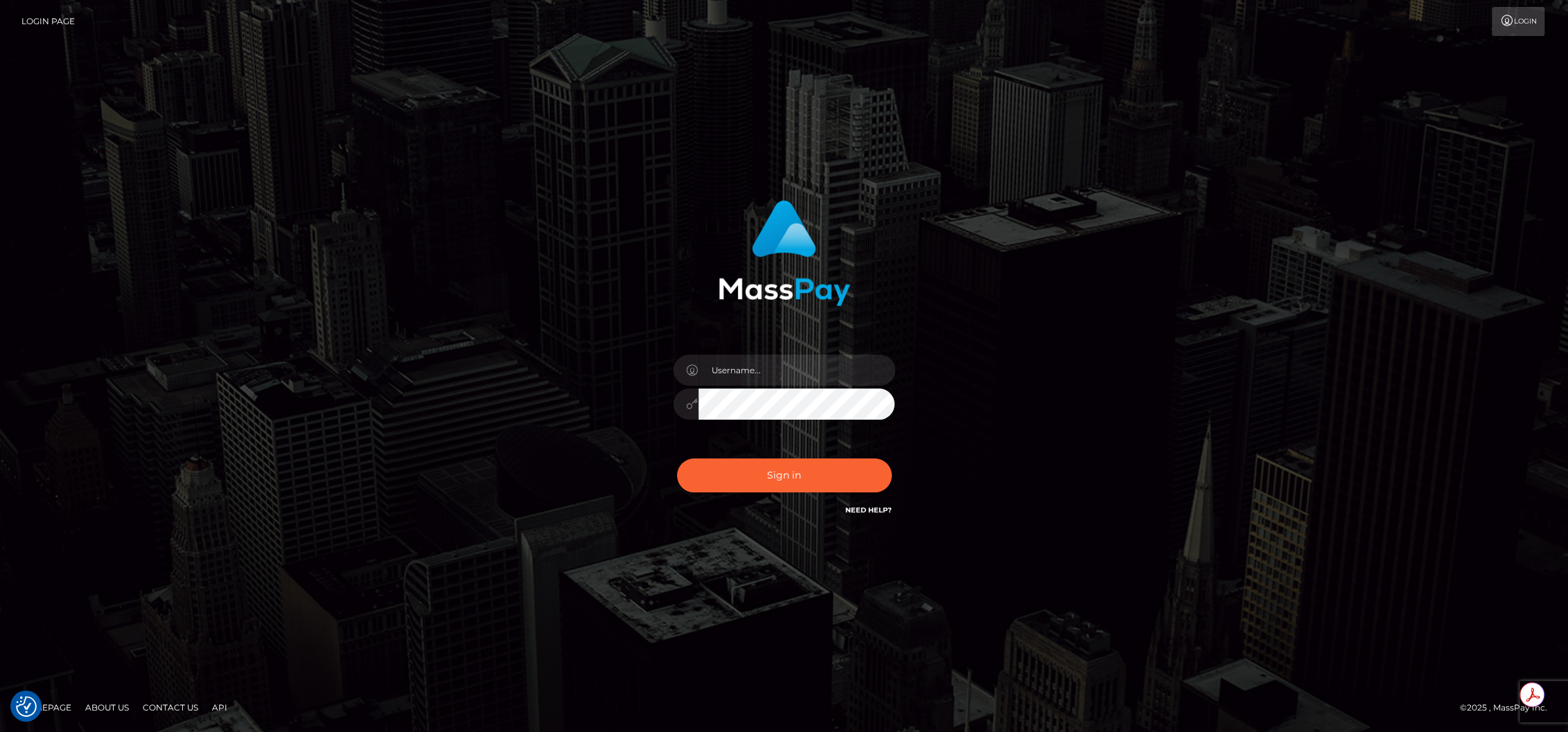
click at [896, 355] on div at bounding box center [896, 355] width 0 height 0
type input "brentg"
click at [799, 497] on div "Sign in Need Help?" at bounding box center [784, 481] width 243 height 62
click at [790, 479] on button "Sign in" at bounding box center [784, 475] width 215 height 34
type input "brentg"
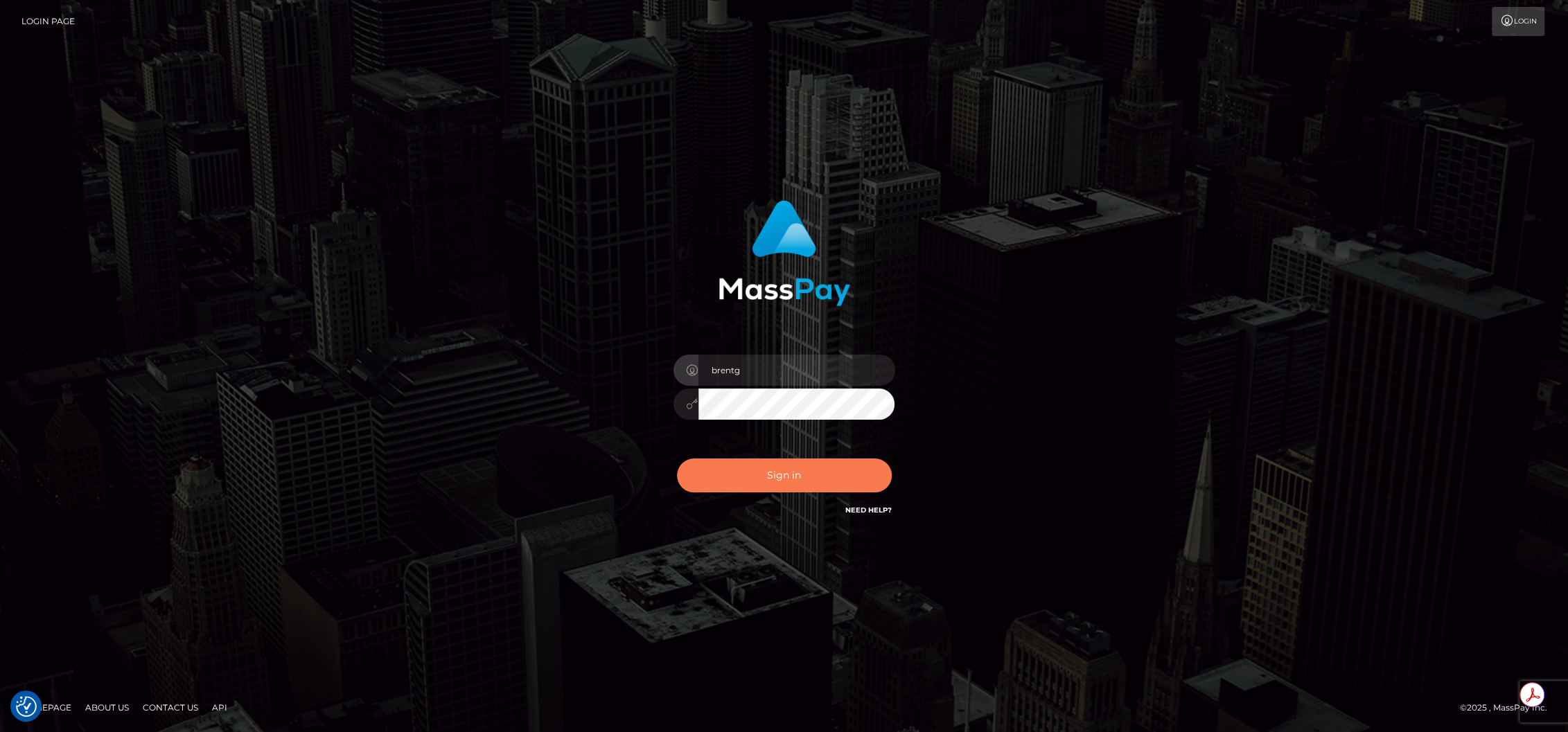
click at [748, 470] on button "Sign in" at bounding box center [784, 475] width 215 height 34
click at [748, 470] on div "Sign in Need Help?" at bounding box center [784, 481] width 243 height 62
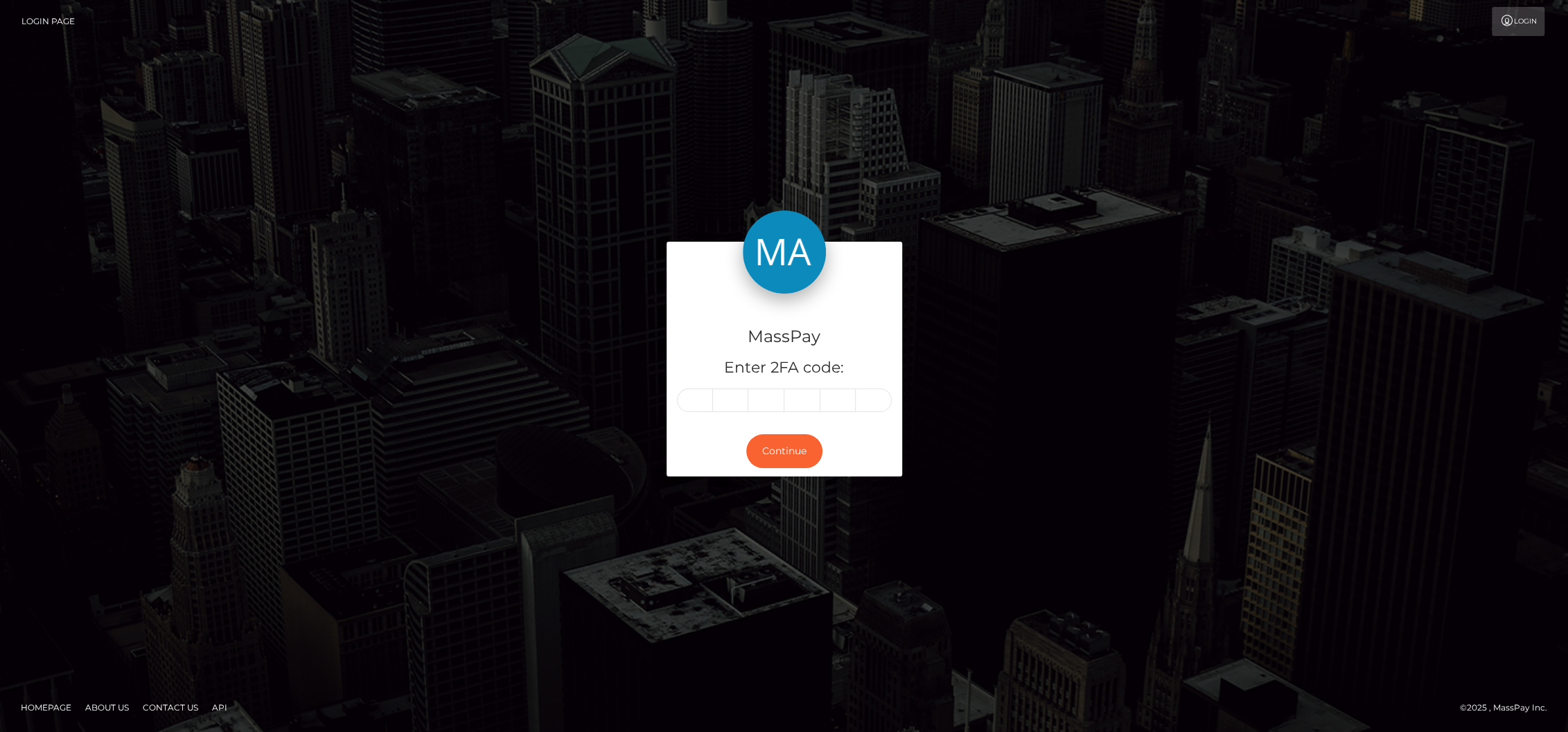
type input "4"
type input "7"
type input "4"
type input "7"
type input "1"
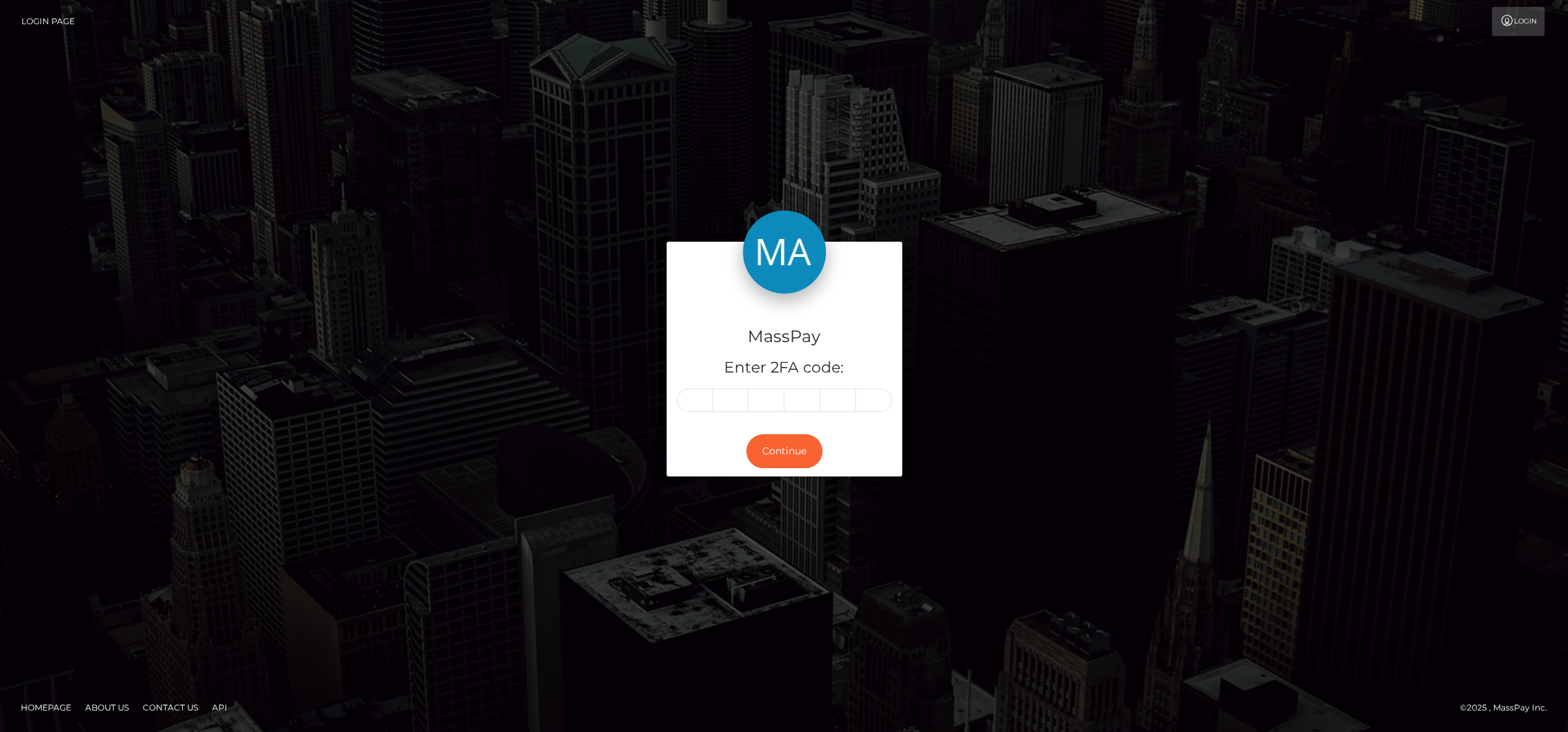
type input "6"
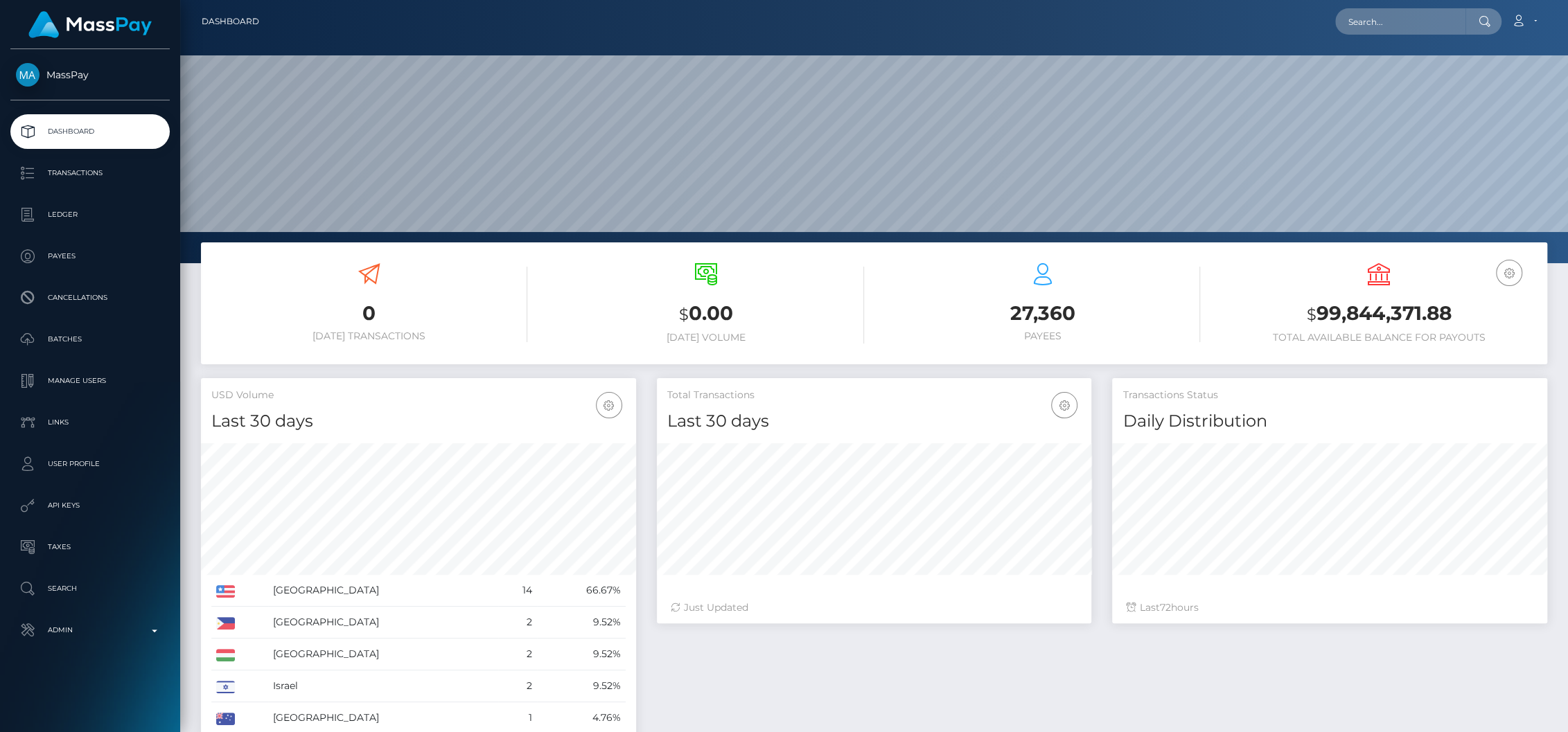
scroll to position [245, 435]
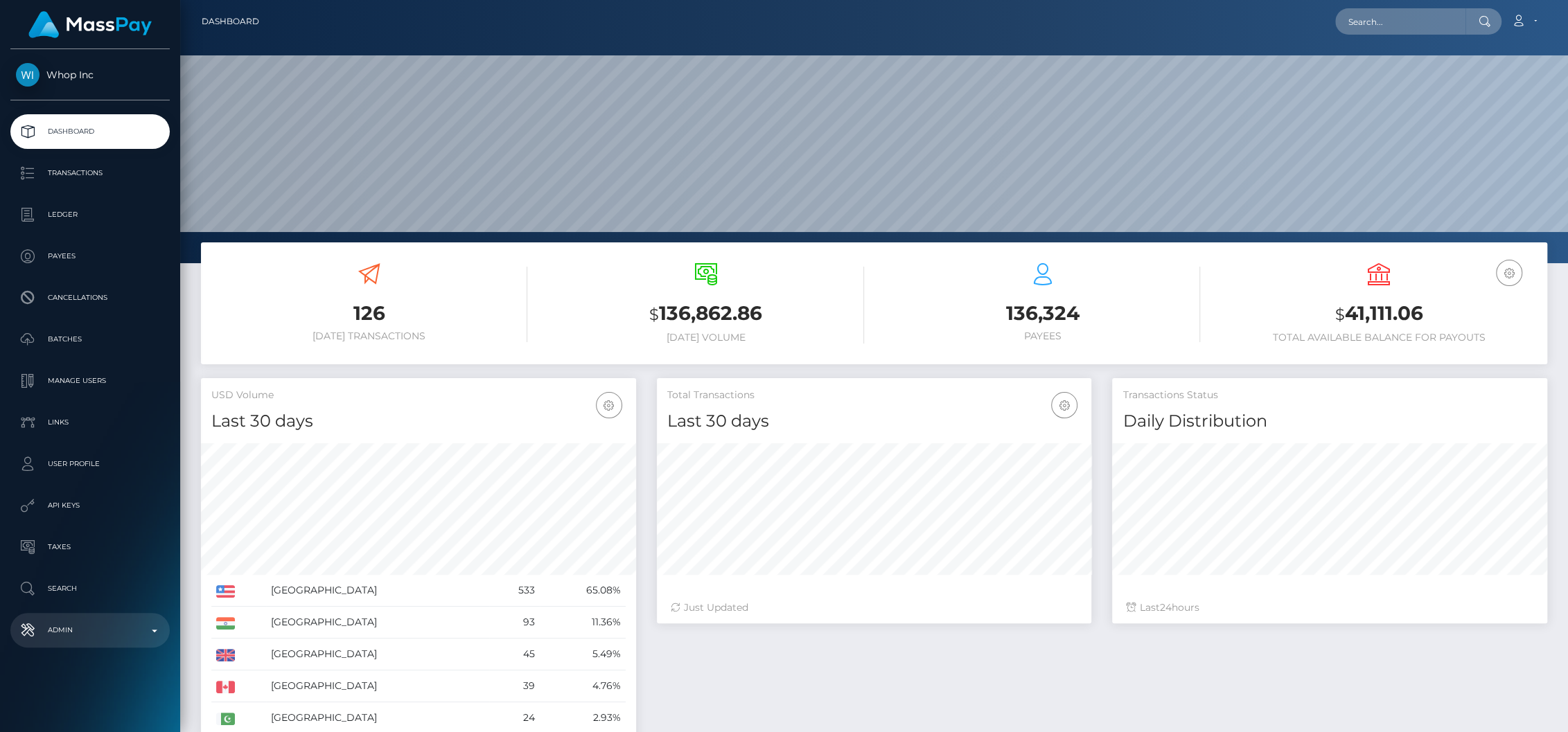
click at [80, 629] on p "Admin" at bounding box center [90, 630] width 148 height 21
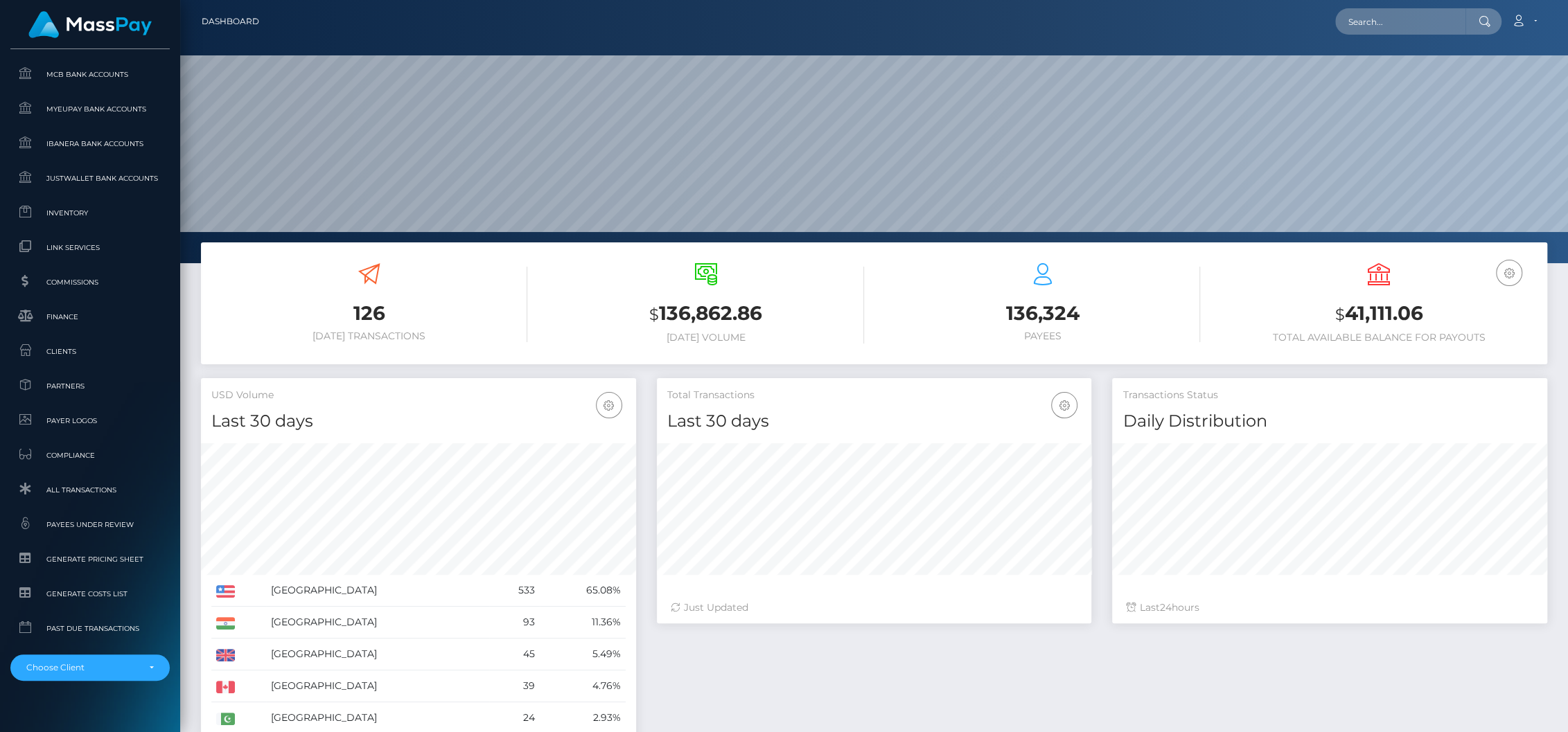
scroll to position [761, 0]
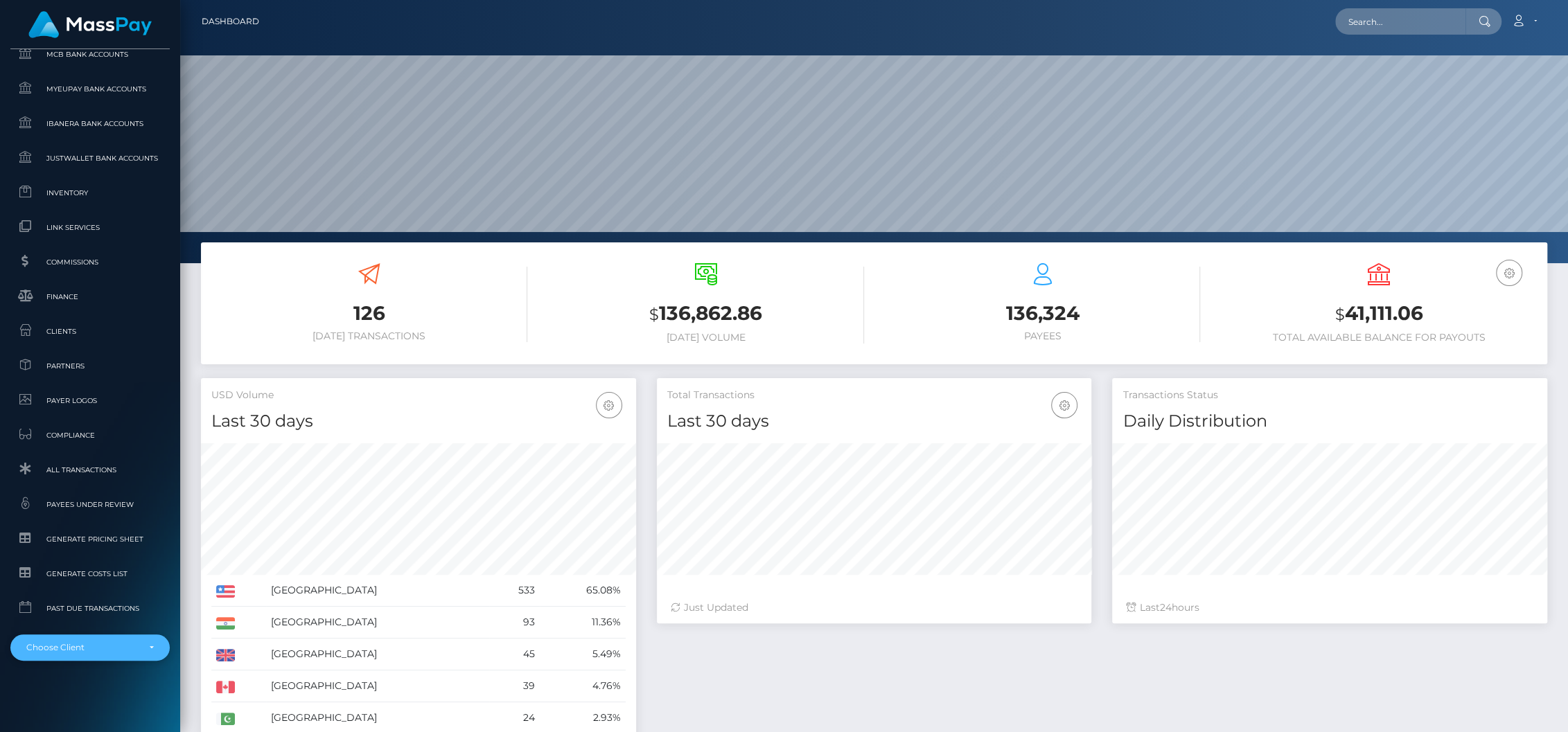
click at [72, 645] on div "Choose Client" at bounding box center [82, 647] width 111 height 11
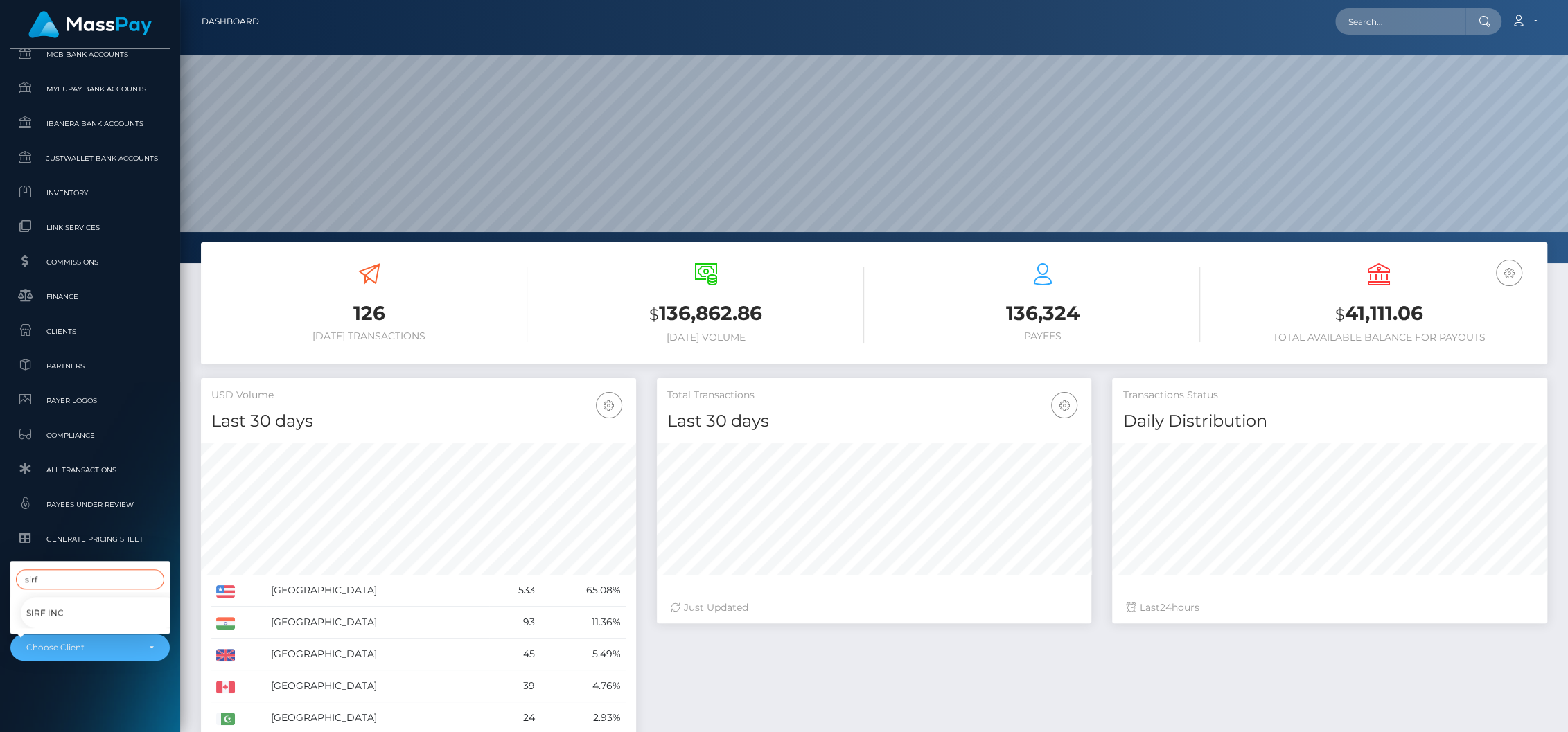
type input "sirf"
click at [50, 616] on span "Sirf Inc" at bounding box center [45, 612] width 38 height 18
select select "266"
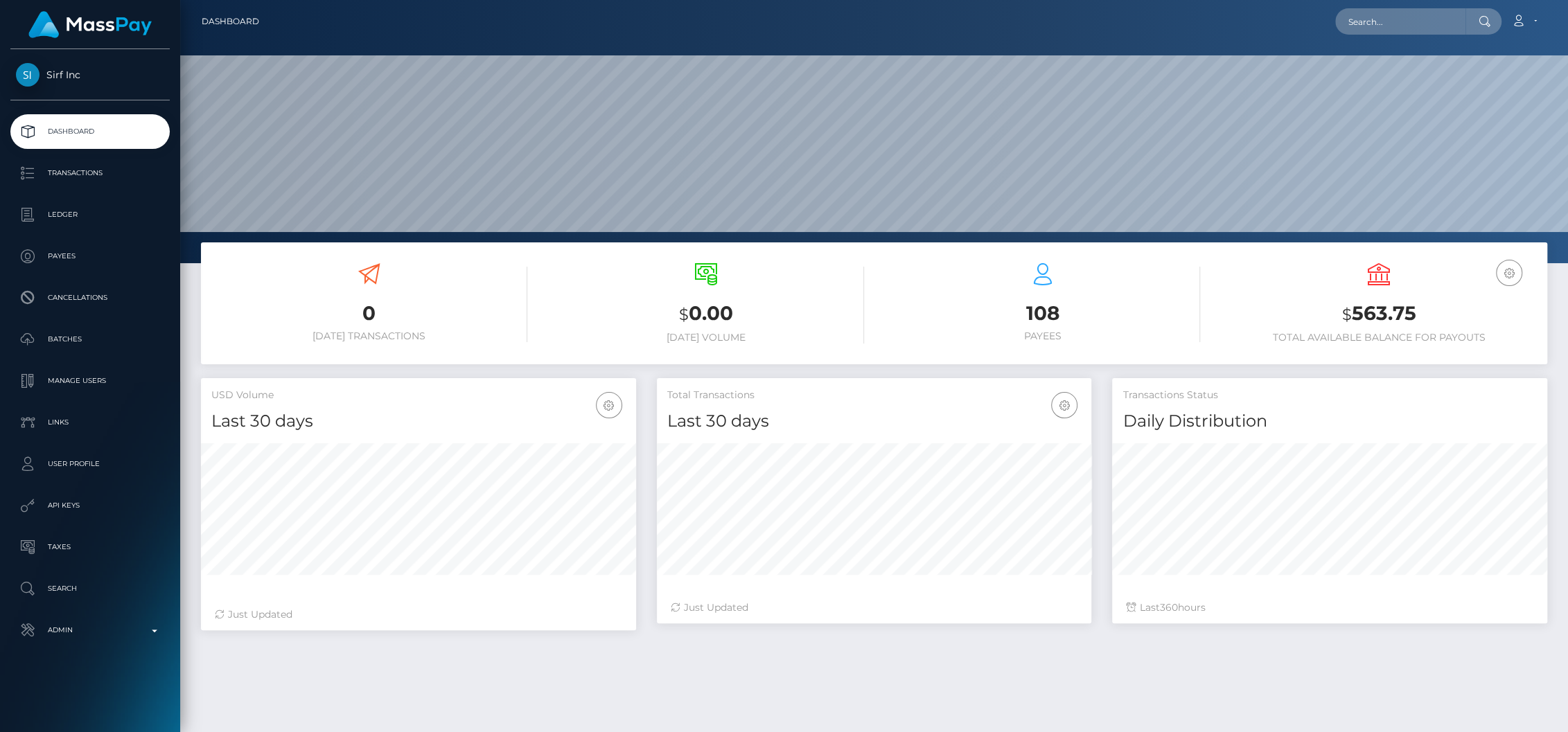
scroll to position [245, 435]
click at [71, 208] on p "Ledger" at bounding box center [90, 215] width 148 height 21
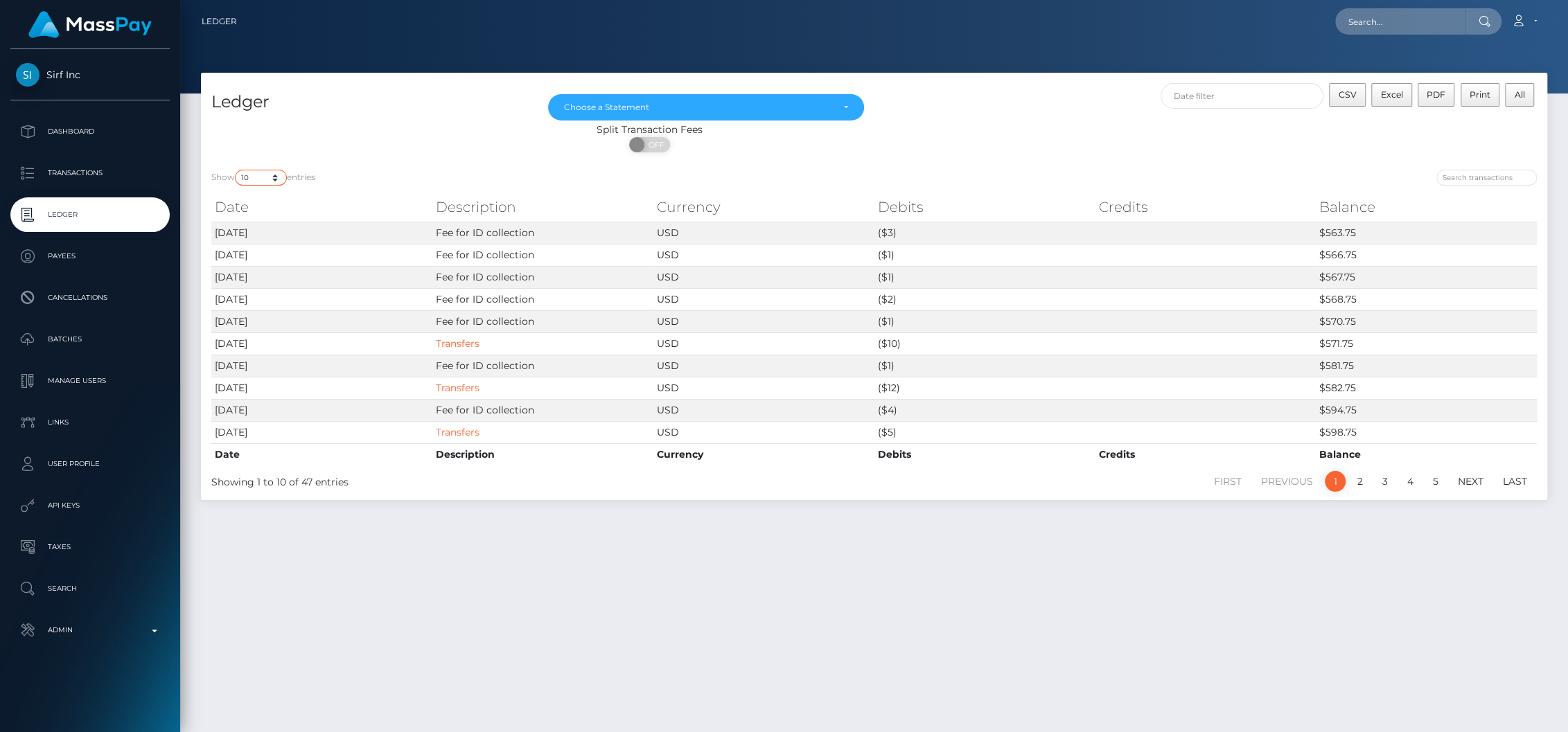
click at [241, 175] on select "10 25 50 100 250" at bounding box center [261, 178] width 52 height 16
select select "50"
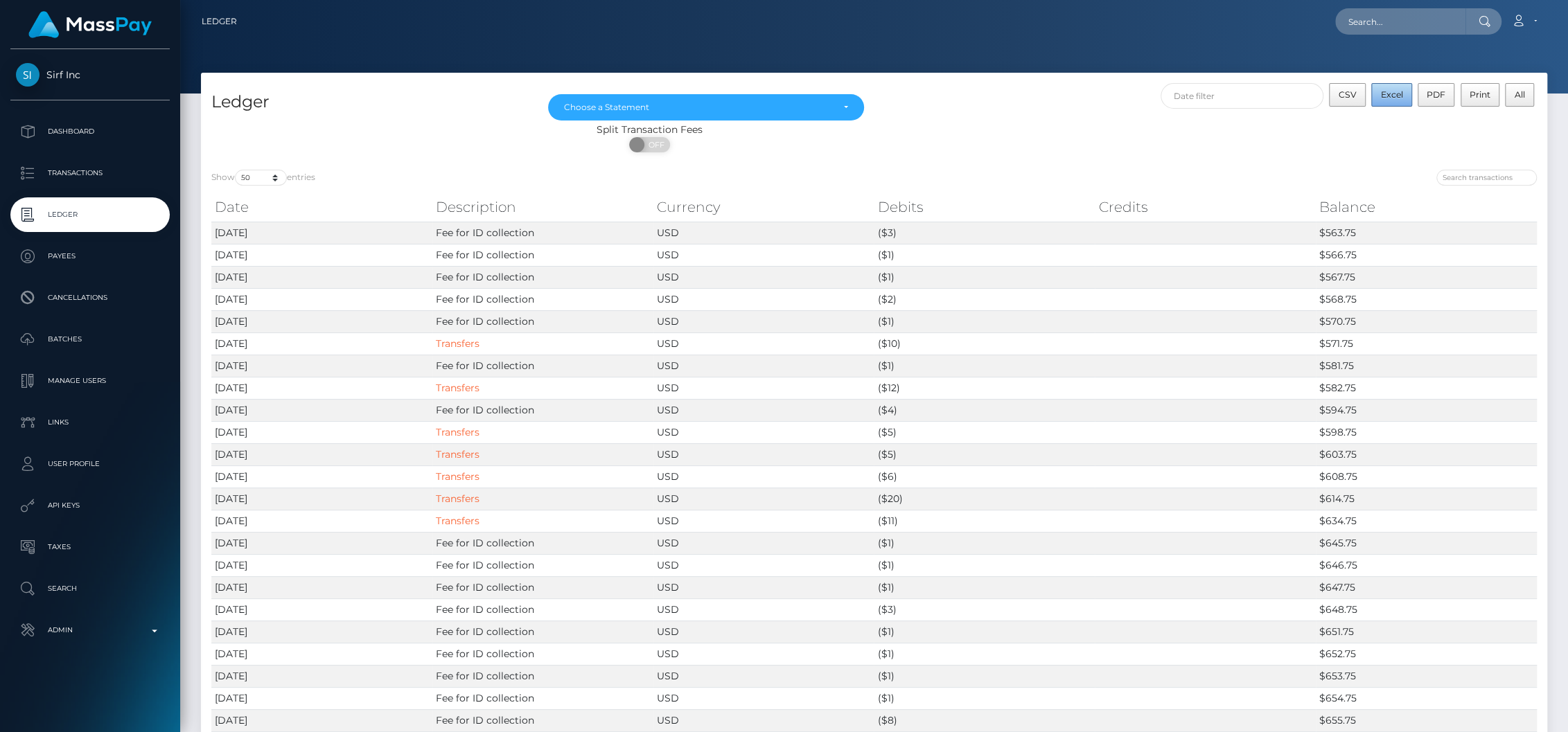
click at [1393, 103] on button "Excel" at bounding box center [1392, 95] width 41 height 24
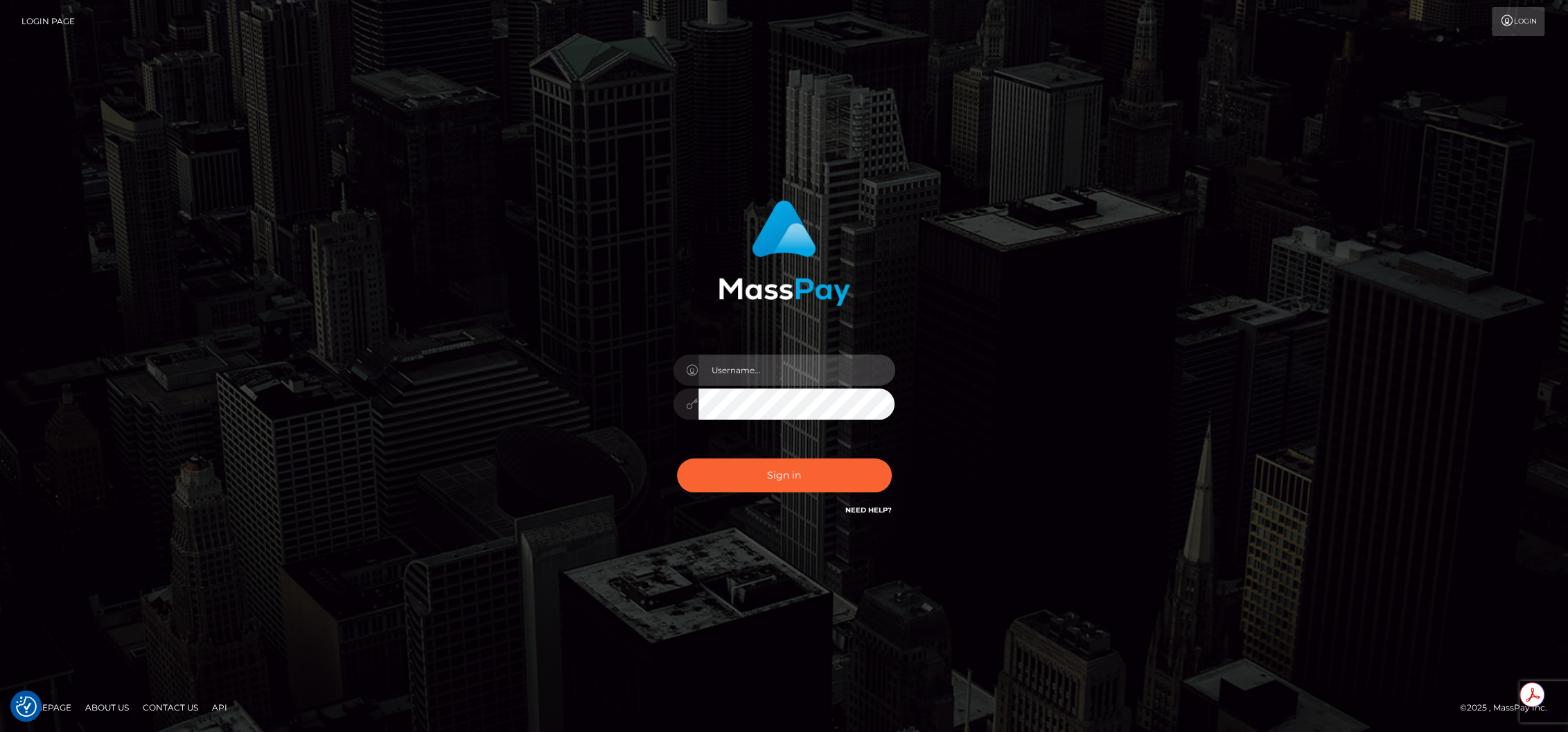
type input "brentg"
